Goal: Transaction & Acquisition: Purchase product/service

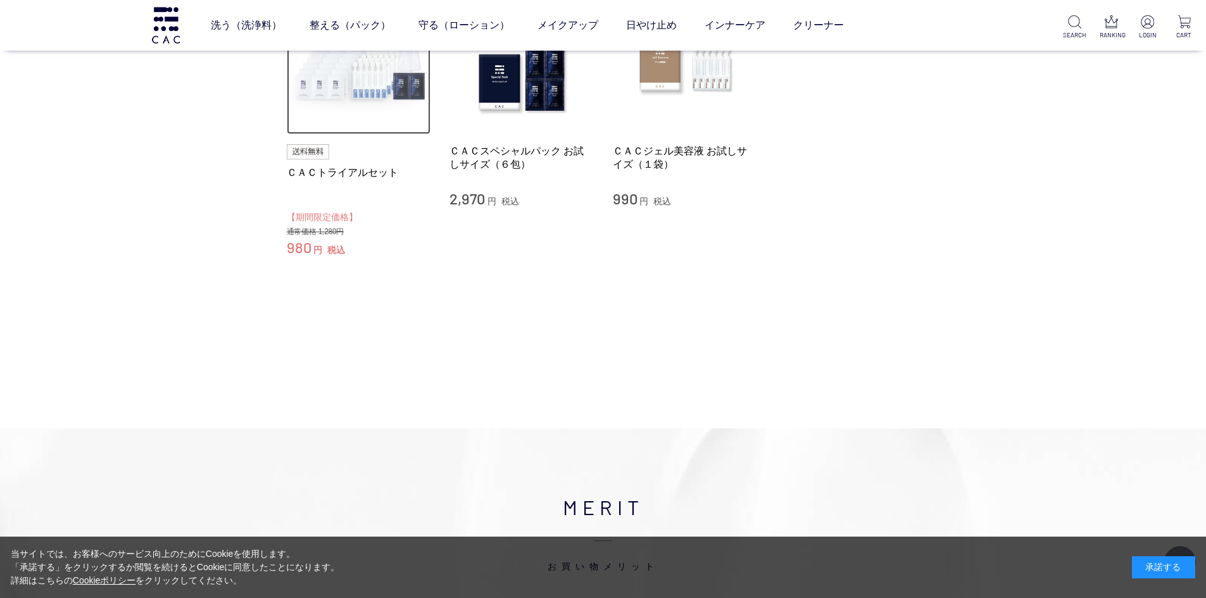
click at [357, 82] on img at bounding box center [359, 63] width 144 height 144
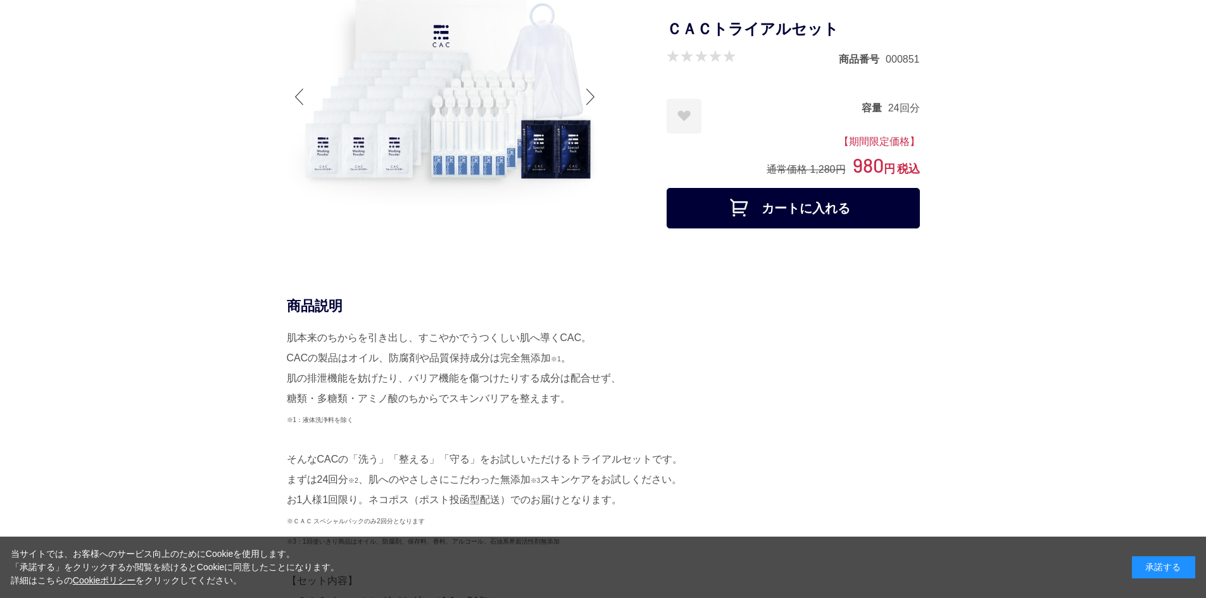
scroll to position [317, 0]
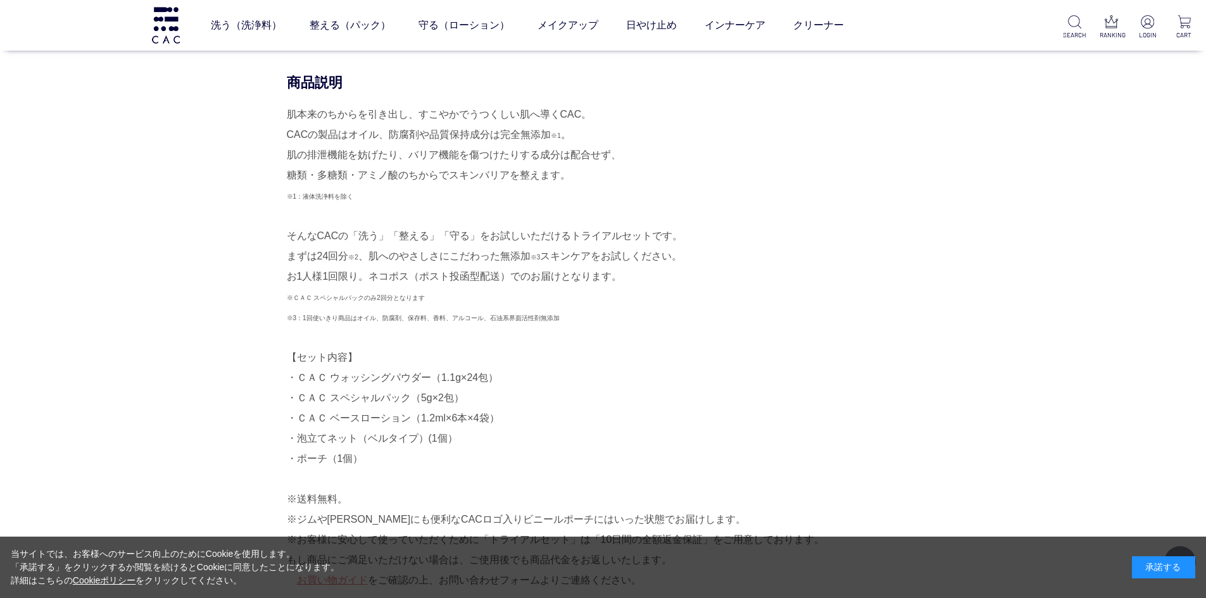
drag, startPoint x: 357, startPoint y: 319, endPoint x: 563, endPoint y: 319, distance: 206.4
click at [563, 319] on div "肌本来のちからを引き出し、すこやかでうつくしい肌へ導くCAC。 CACの製品はオイル、防腐剤や品質保持成分は完全無添加 ※1 。 肌の排泄機能を妨げたり、バリ…" at bounding box center [603, 347] width 633 height 486
copy span "オイル、防腐剤、保存料、香料、アルコール、石油系界面活性剤無添加"
